Goal: Information Seeking & Learning: Find specific fact

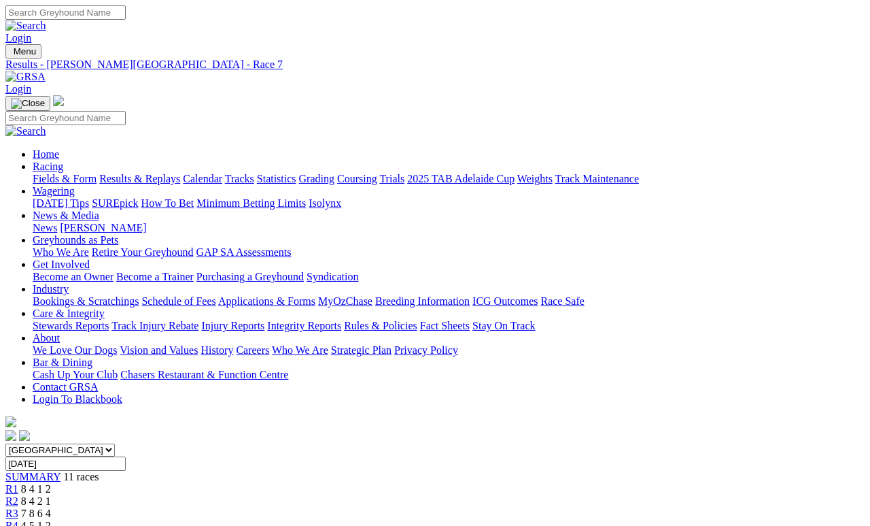
click at [44, 173] on link "Fields & Form" at bounding box center [65, 179] width 64 height 12
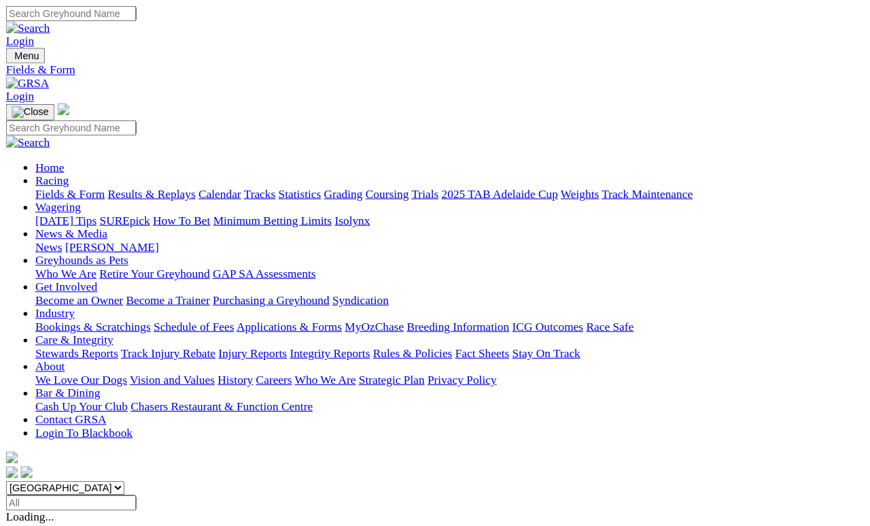
scroll to position [6, 0]
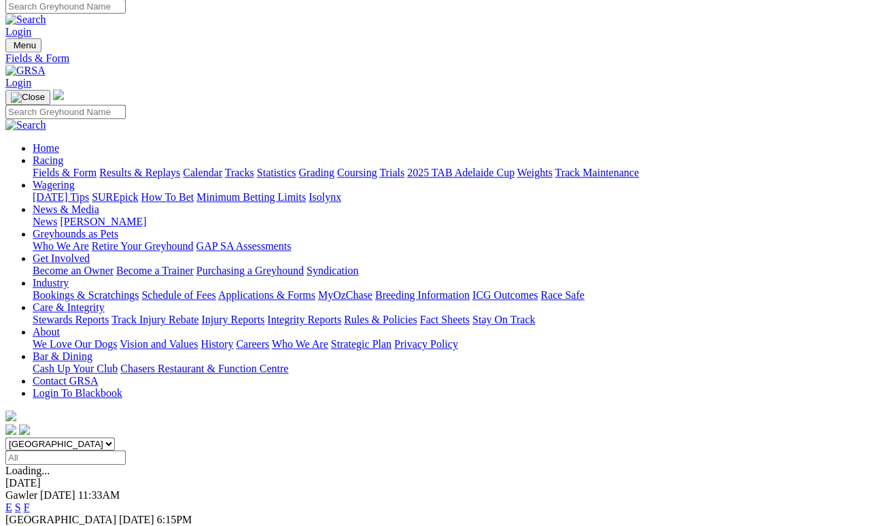
click at [612, 484] on div "E S F" at bounding box center [435, 532] width 860 height 12
click at [30, 484] on link "F" at bounding box center [27, 507] width 6 height 12
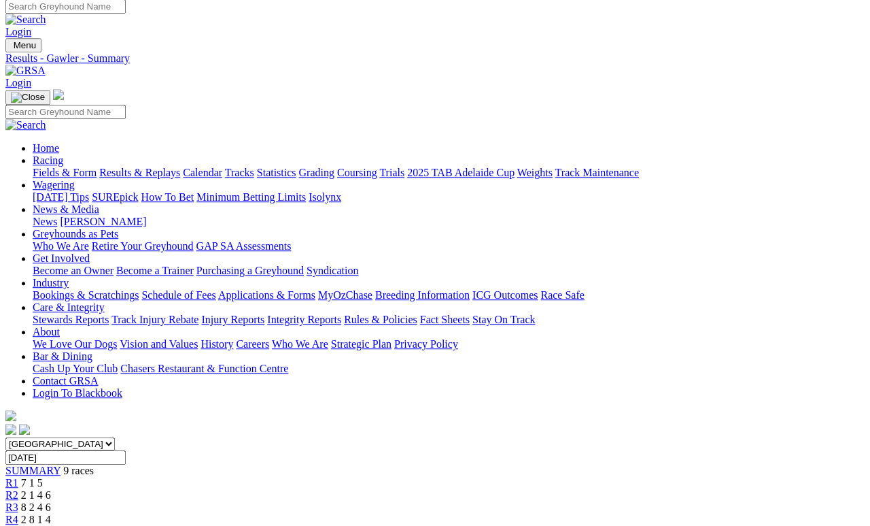
scroll to position [6, 0]
click at [160, 167] on link "Results & Replays" at bounding box center [139, 173] width 81 height 12
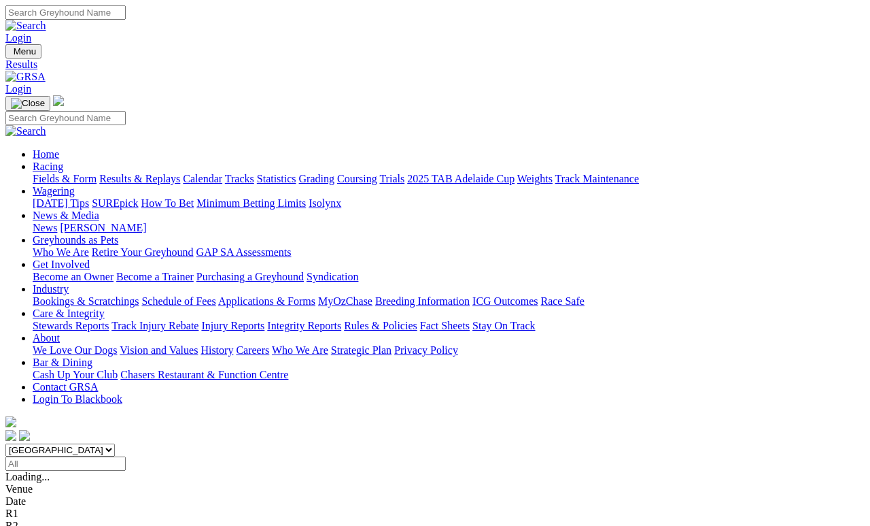
scroll to position [6, 0]
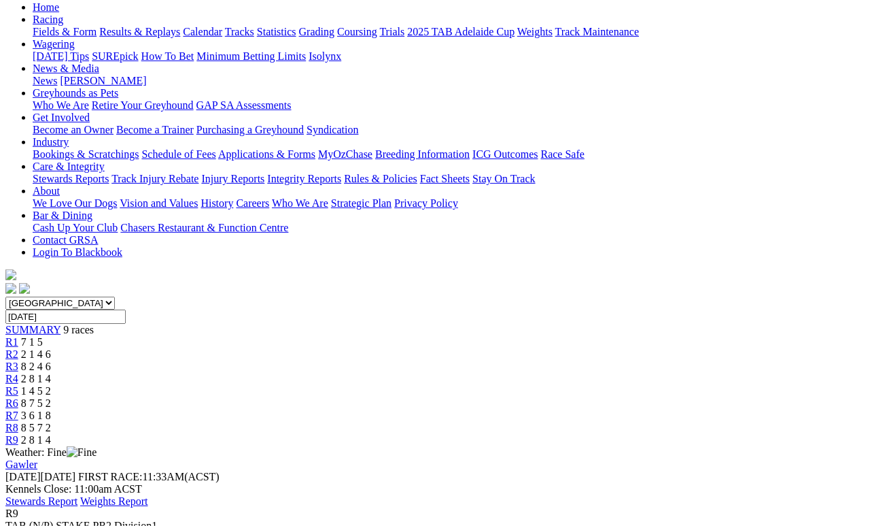
scroll to position [167, 0]
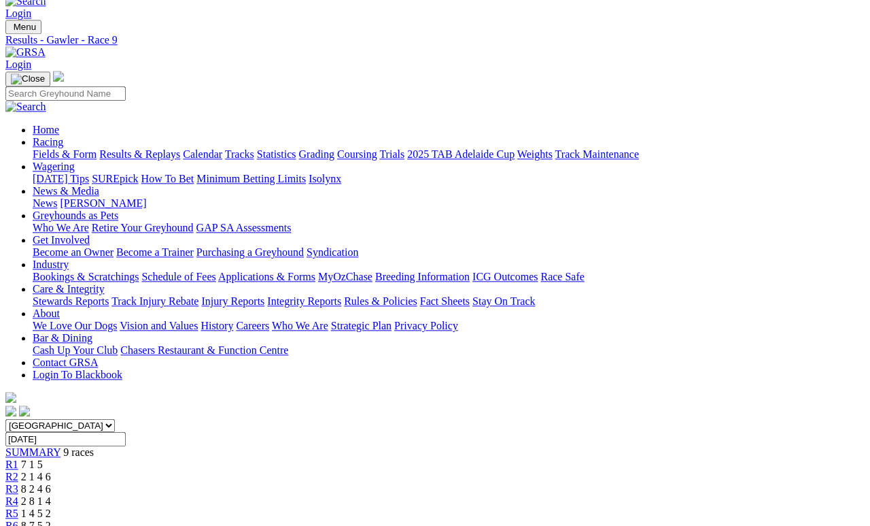
scroll to position [0, 0]
